Goal: Find specific page/section: Find specific page/section

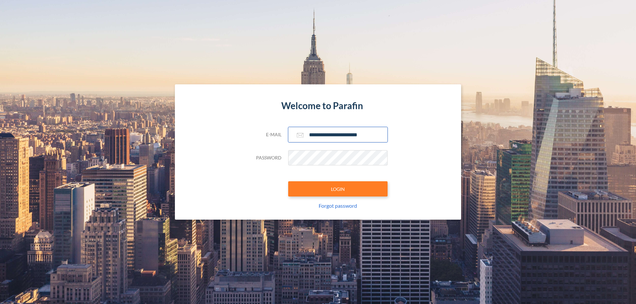
type input "**********"
click at [338, 189] on button "LOGIN" at bounding box center [337, 188] width 99 height 15
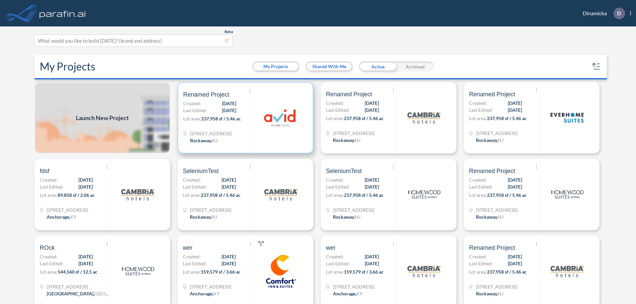
scroll to position [2, 0]
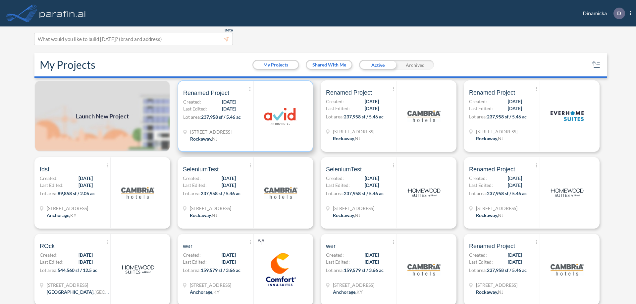
click at [244, 116] on p "Lot area: 237,958 sf / 5.46 ac" at bounding box center [218, 119] width 70 height 10
